Goal: Information Seeking & Learning: Learn about a topic

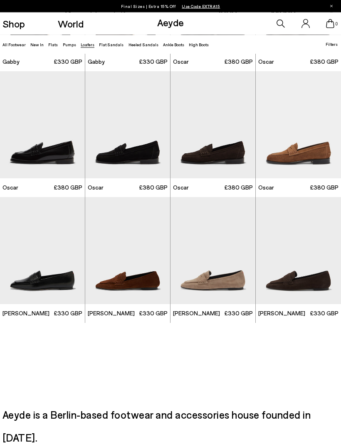
scroll to position [749, 0]
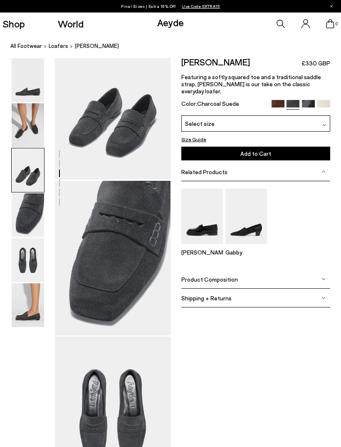
scroll to position [344, 0]
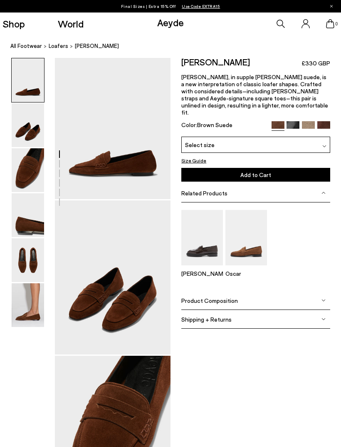
scroll to position [14, 0]
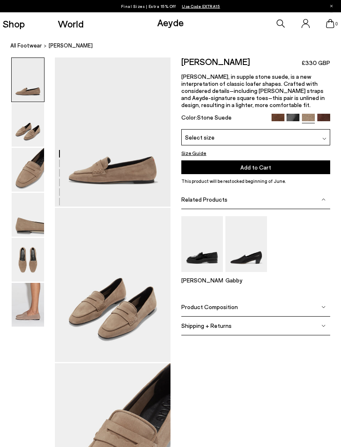
scroll to position [1, 0]
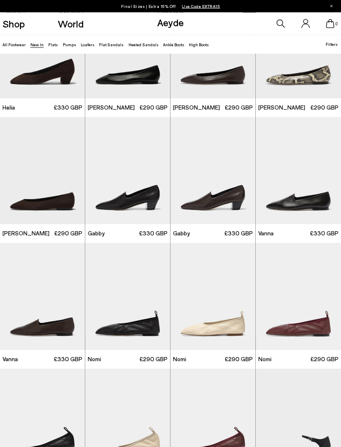
scroll to position [567, 0]
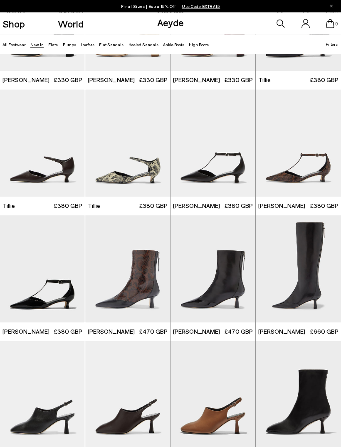
scroll to position [972, 0]
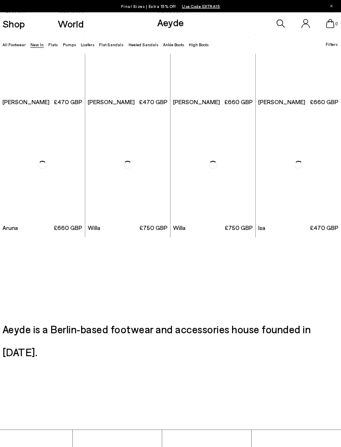
scroll to position [4094, 0]
